Goal: Transaction & Acquisition: Purchase product/service

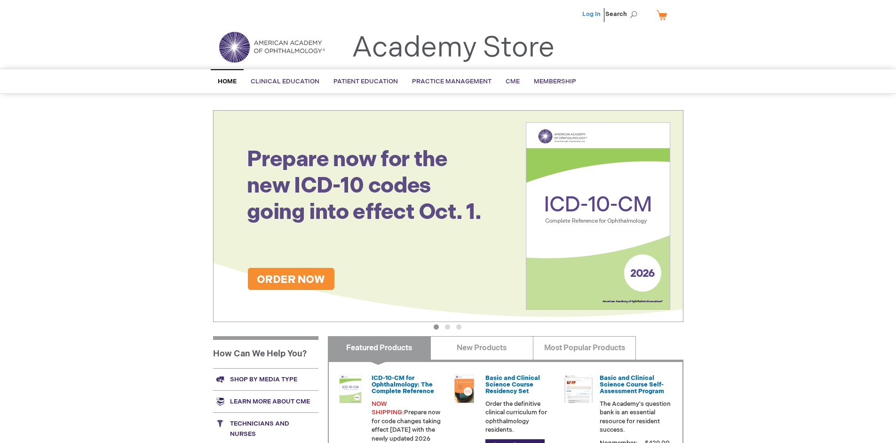
click at [592, 14] on link "Log In" at bounding box center [591, 14] width 18 height 8
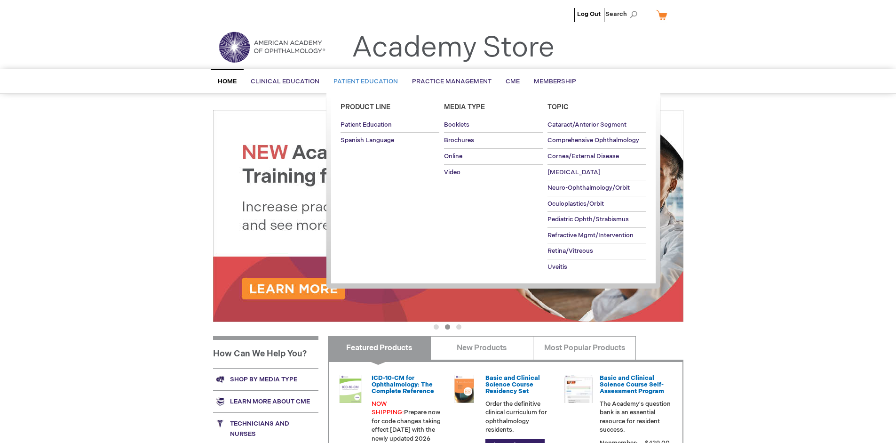
click at [363, 81] on span "Patient Education" at bounding box center [365, 82] width 64 height 8
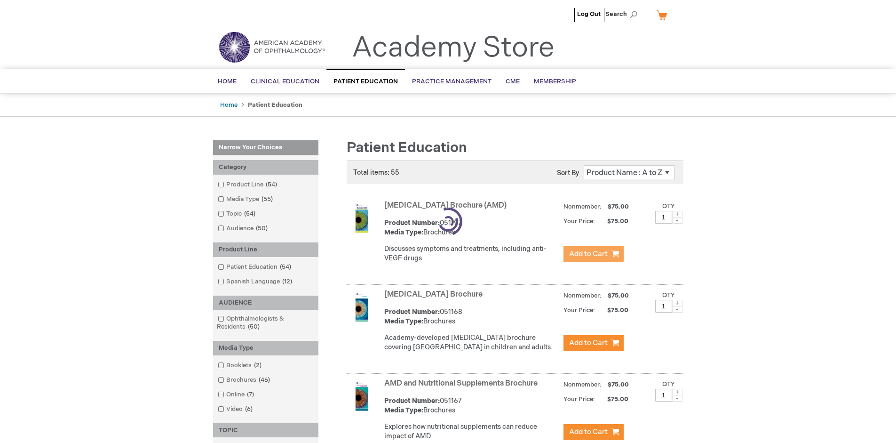
click at [593, 254] on span "Add to Cart" at bounding box center [588, 253] width 39 height 9
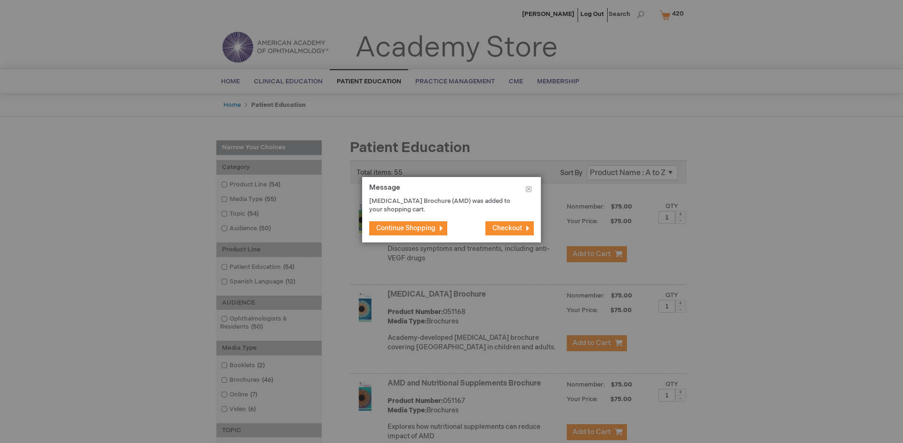
click at [406, 228] on span "Continue Shopping" at bounding box center [405, 228] width 59 height 8
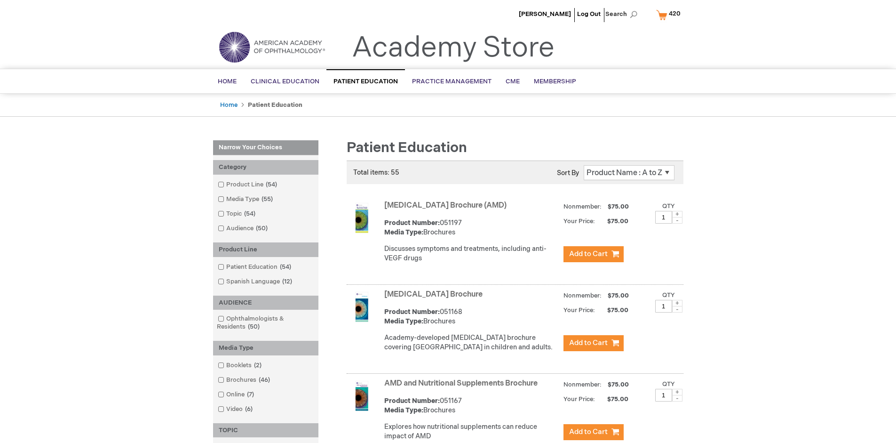
click at [463, 388] on link "AMD and Nutritional Supplements Brochure" at bounding box center [460, 383] width 153 height 9
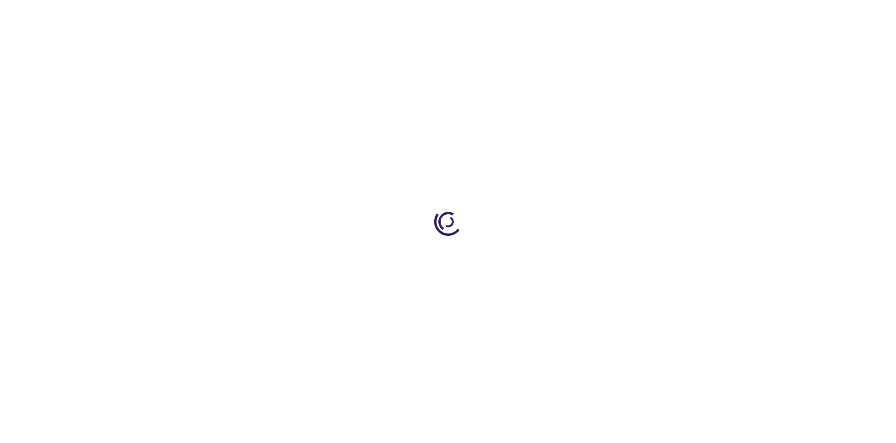
type input "1"
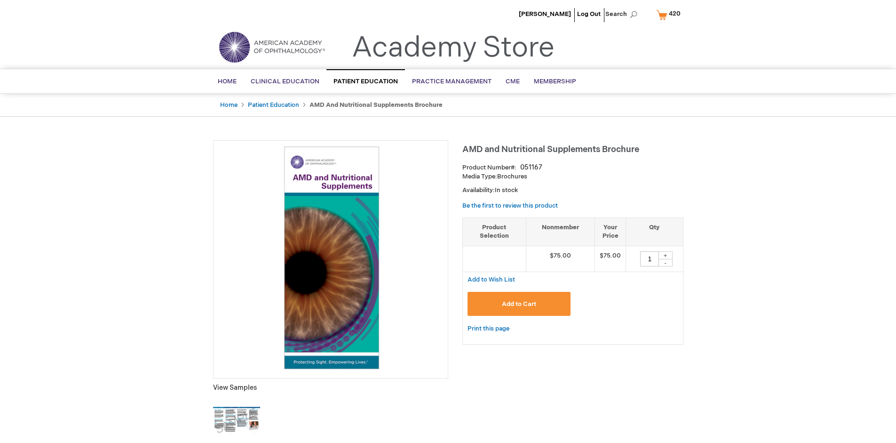
click at [519, 303] on span "Add to Cart" at bounding box center [519, 304] width 34 height 8
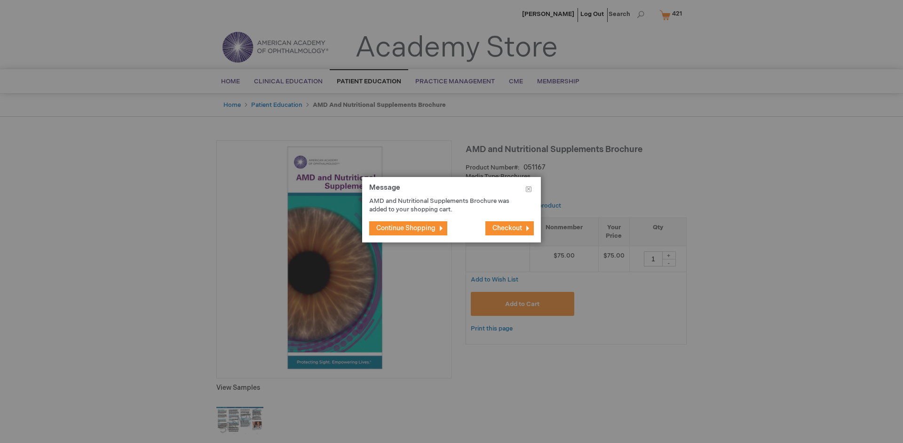
click at [406, 228] on span "Continue Shopping" at bounding box center [405, 228] width 59 height 8
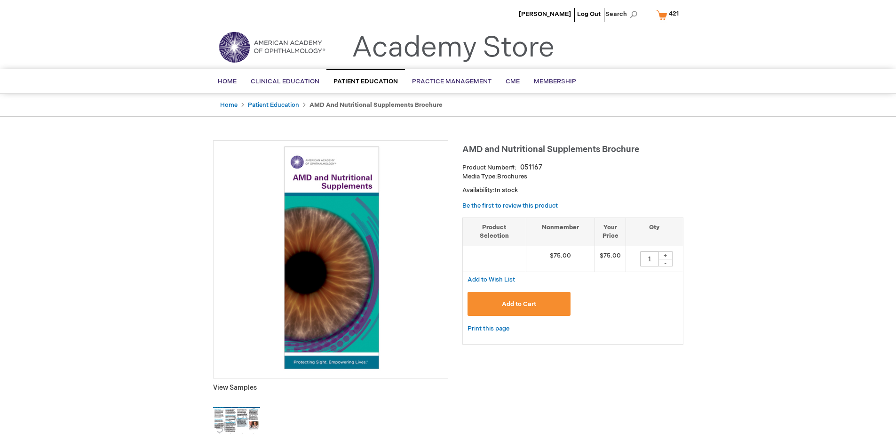
click at [669, 15] on span "421" at bounding box center [674, 14] width 10 height 8
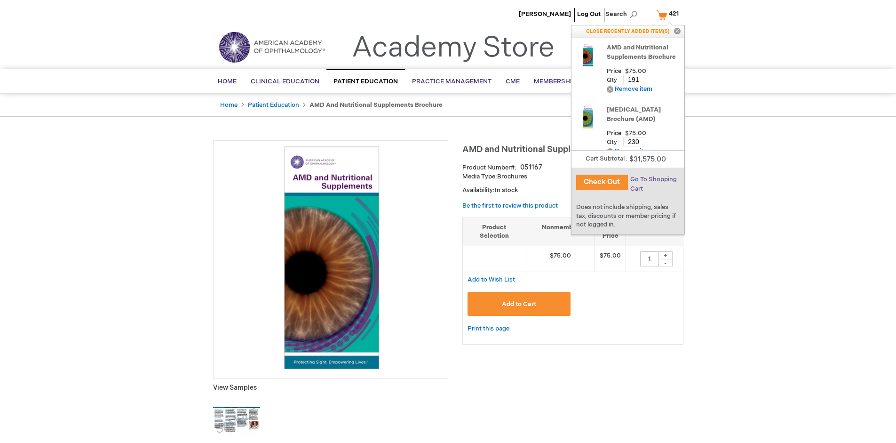
click at [653, 179] on span "Go To Shopping Cart" at bounding box center [653, 183] width 47 height 17
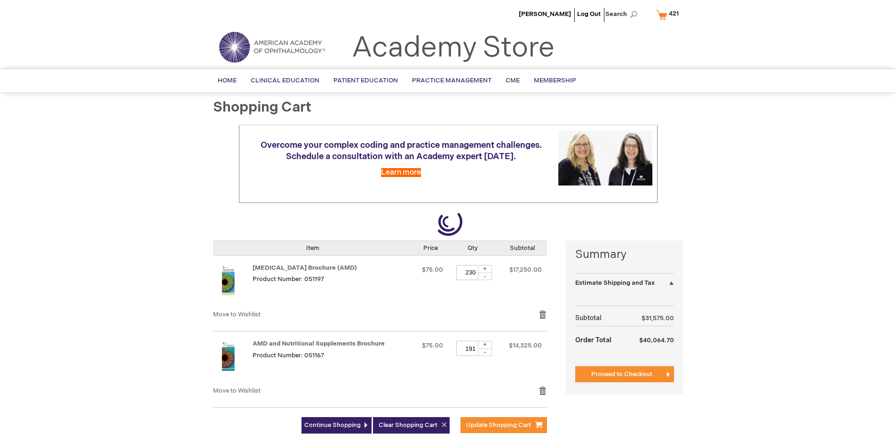
select select "US"
select select "41"
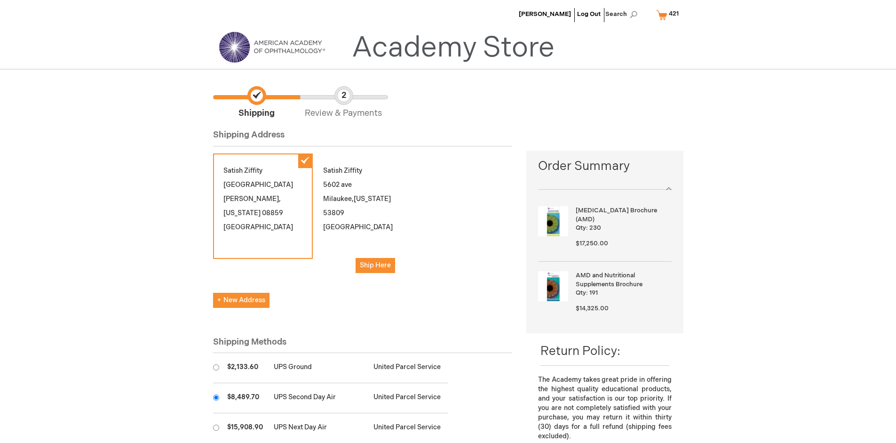
click at [216, 397] on input "radio" at bounding box center [216, 397] width 6 height 6
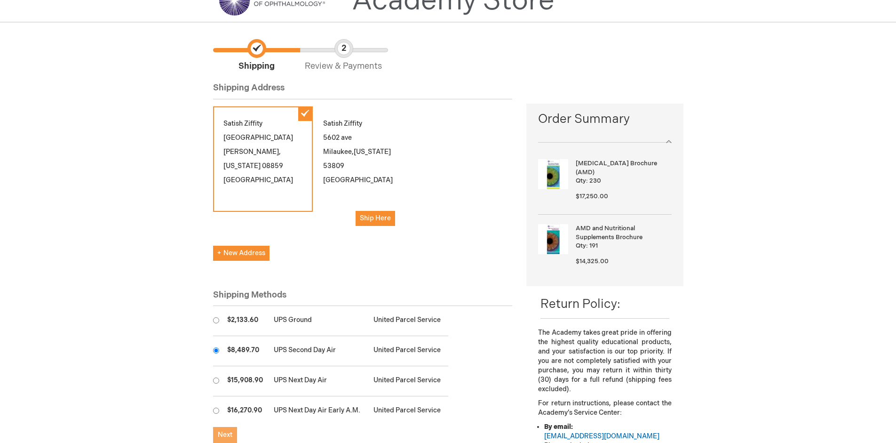
click at [225, 435] on span "Next" at bounding box center [225, 434] width 15 height 8
